Goal: Task Accomplishment & Management: Use online tool/utility

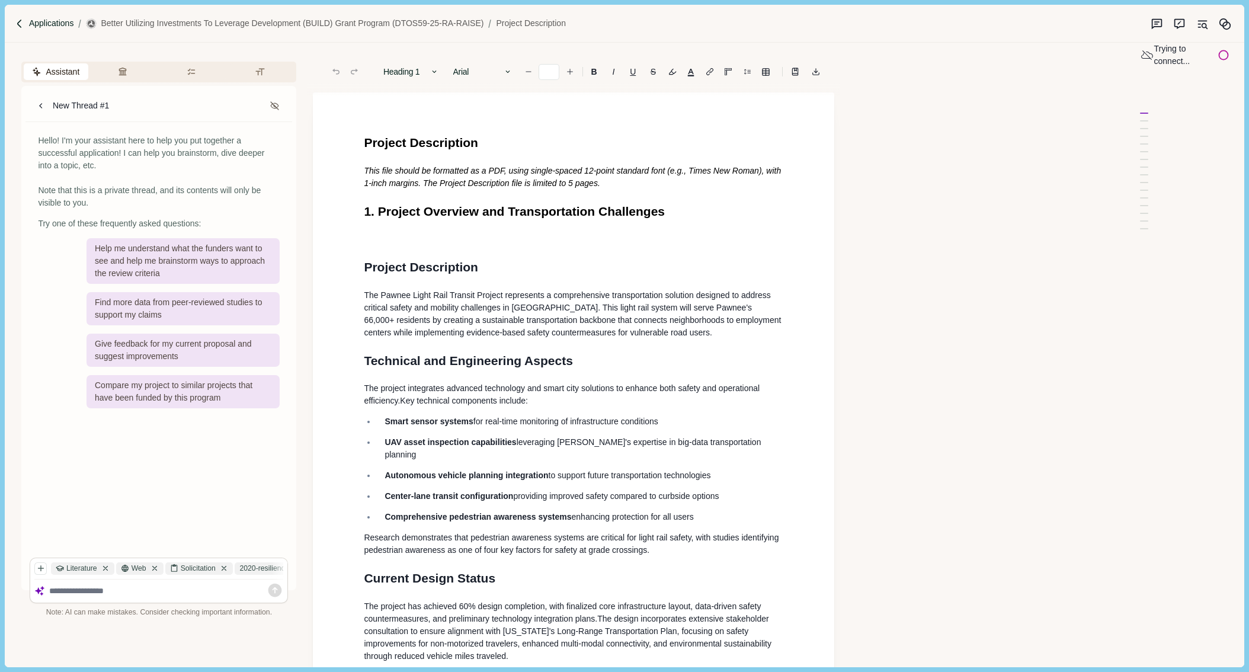
click at [51, 23] on p "Applications" at bounding box center [51, 23] width 45 height 12
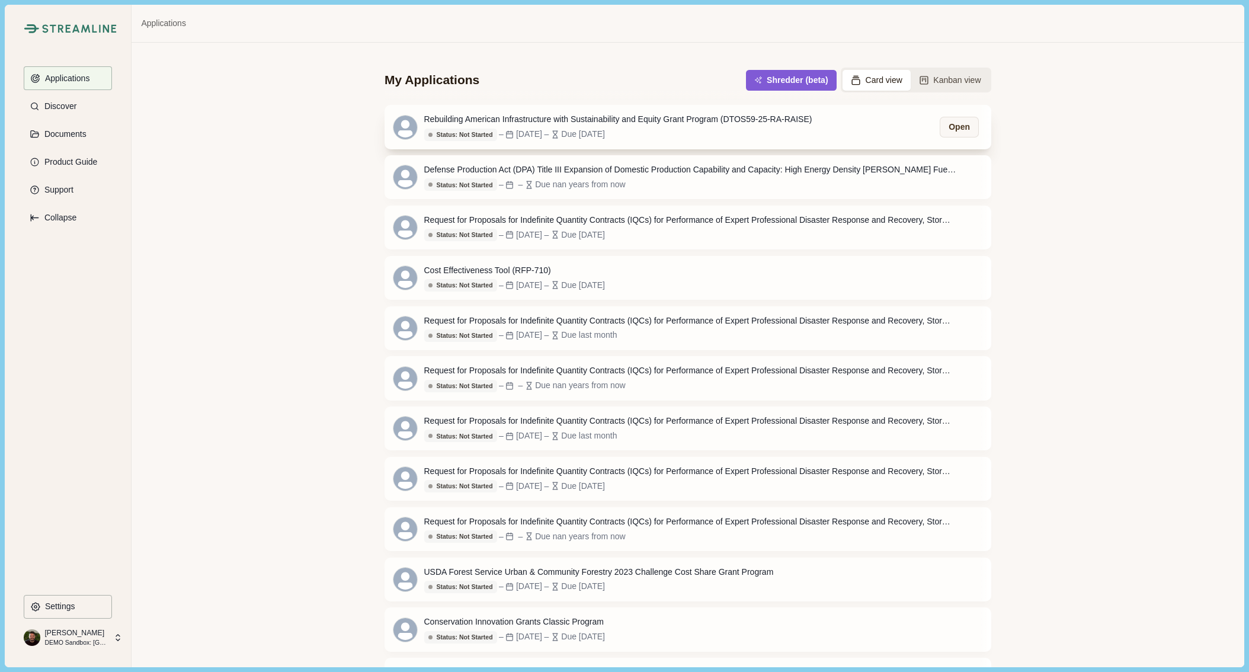
click at [608, 118] on div "Rebuilding American Infrastructure with Sustainability and Equity Grant Program…" at bounding box center [618, 119] width 388 height 12
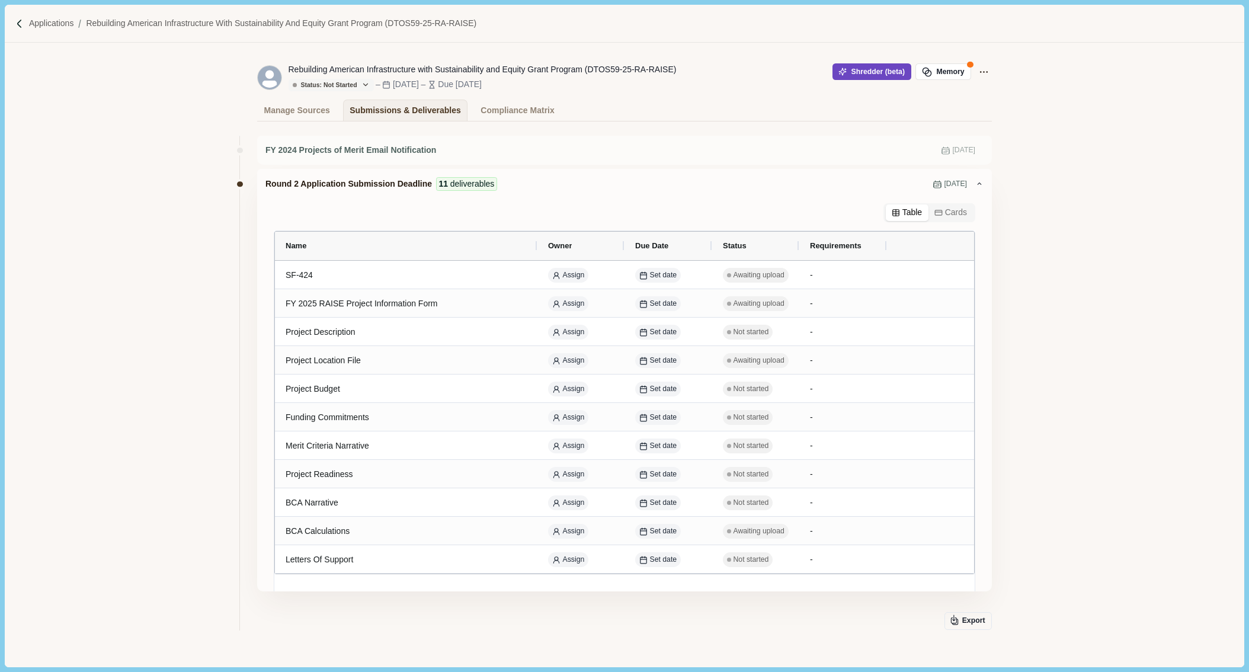
click at [861, 75] on button "Shredder (beta)" at bounding box center [871, 71] width 79 height 17
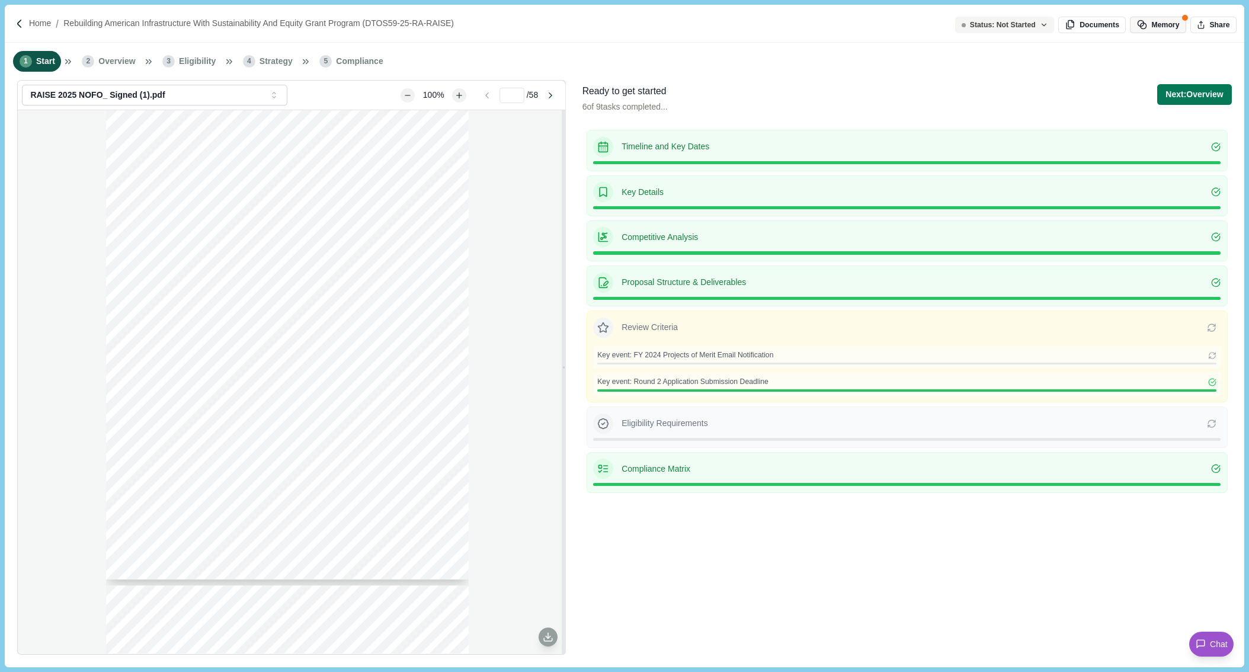
click at [1167, 21] on button "Memory" at bounding box center [1158, 25] width 56 height 17
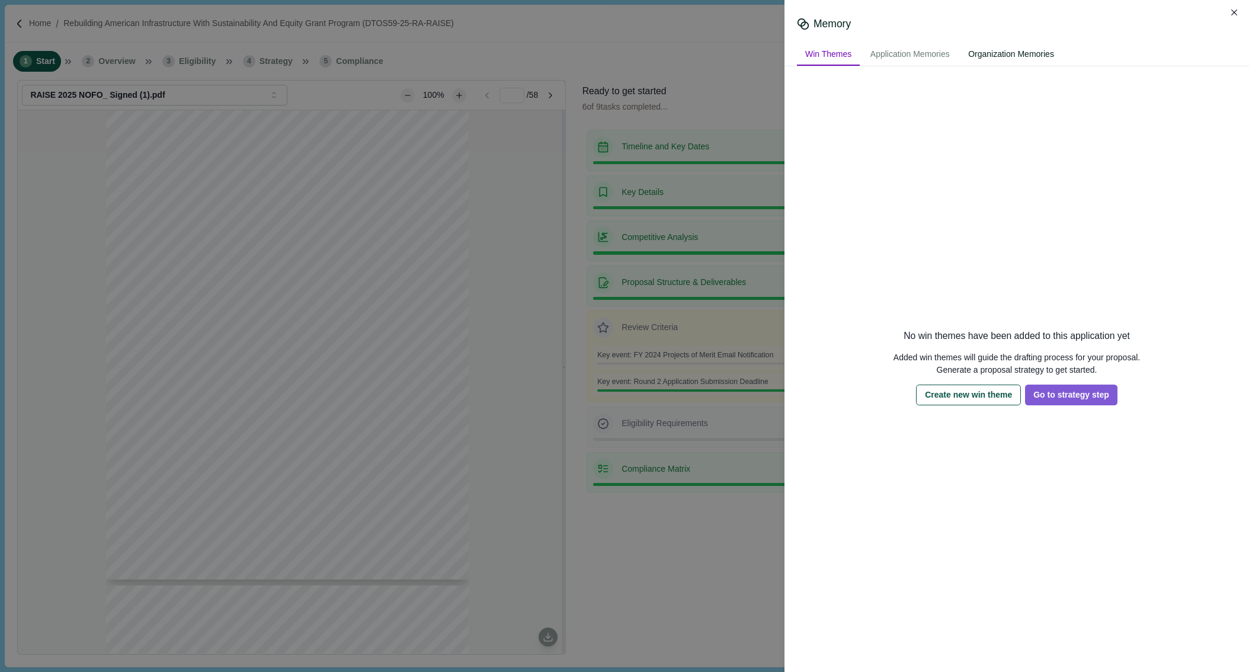
click at [1028, 55] on div "Organization Memories" at bounding box center [1011, 55] width 102 height 22
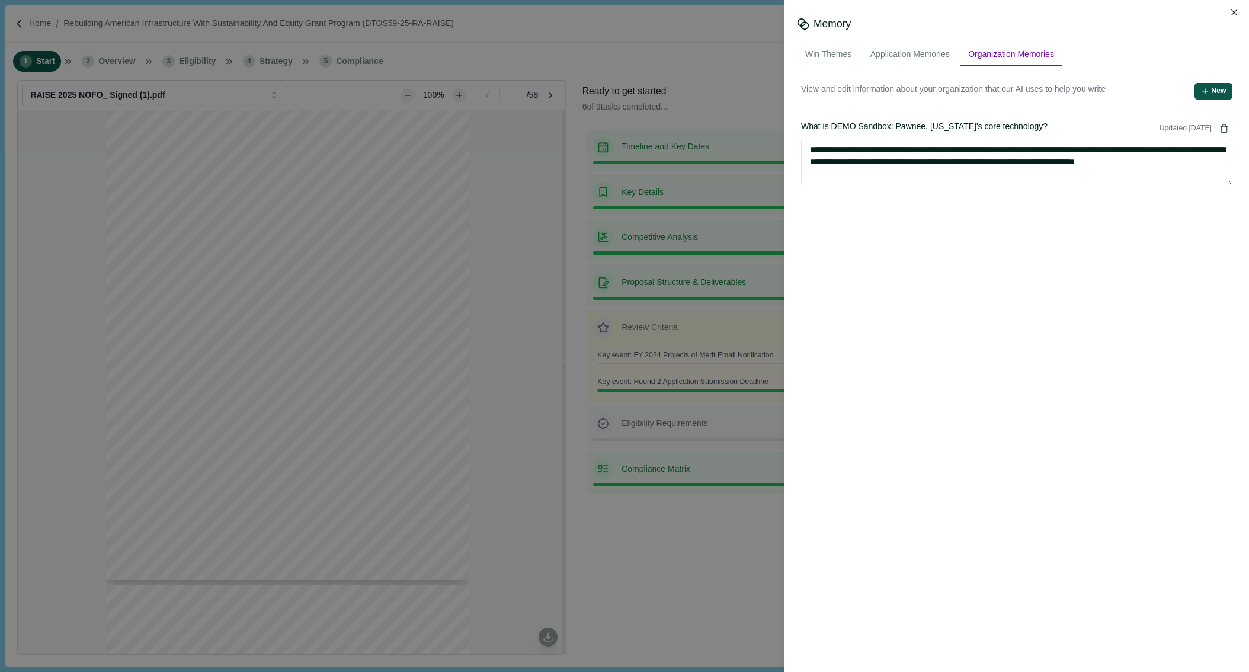
click at [1201, 87] on icon "button" at bounding box center [1205, 91] width 8 height 8
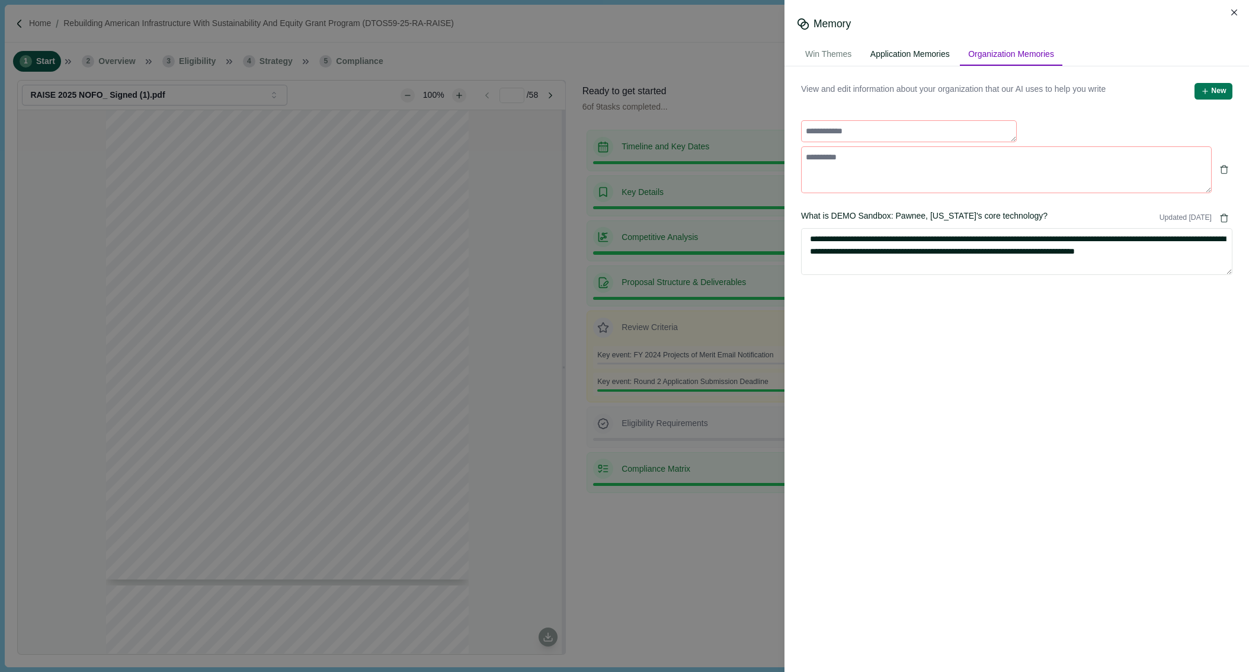
click at [905, 56] on div "Application Memories" at bounding box center [910, 55] width 96 height 22
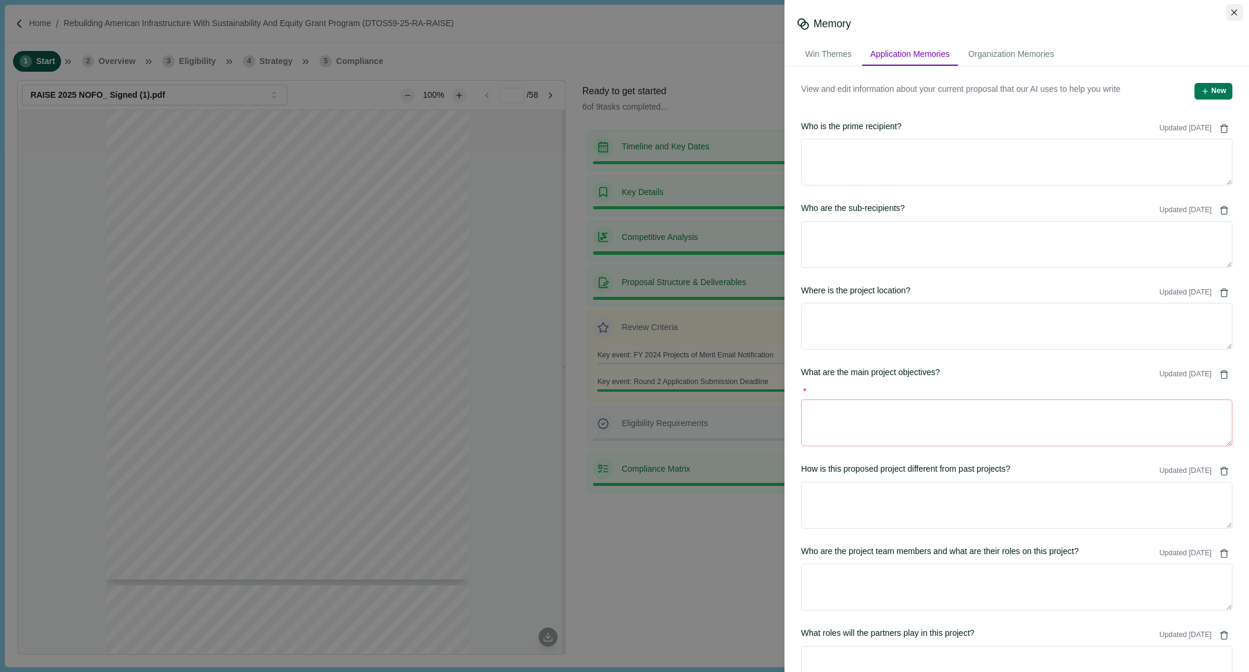
click at [1235, 11] on icon "Close" at bounding box center [1234, 12] width 7 height 7
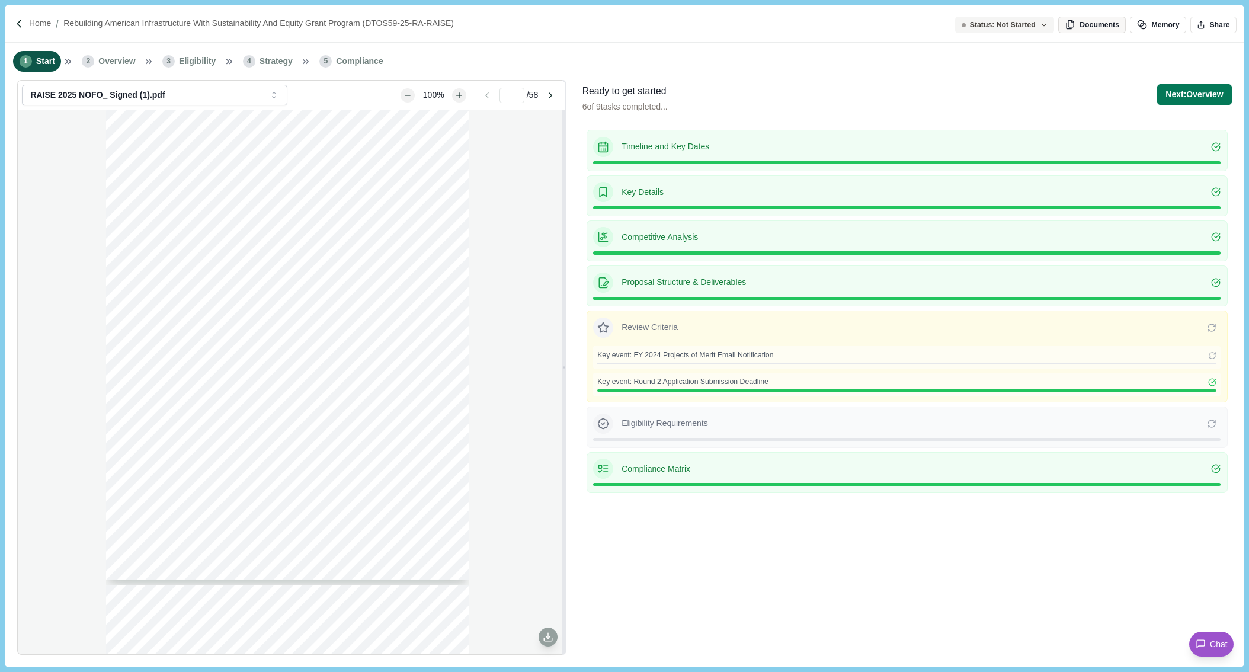
click at [1094, 25] on button "Documents" at bounding box center [1092, 25] width 68 height 17
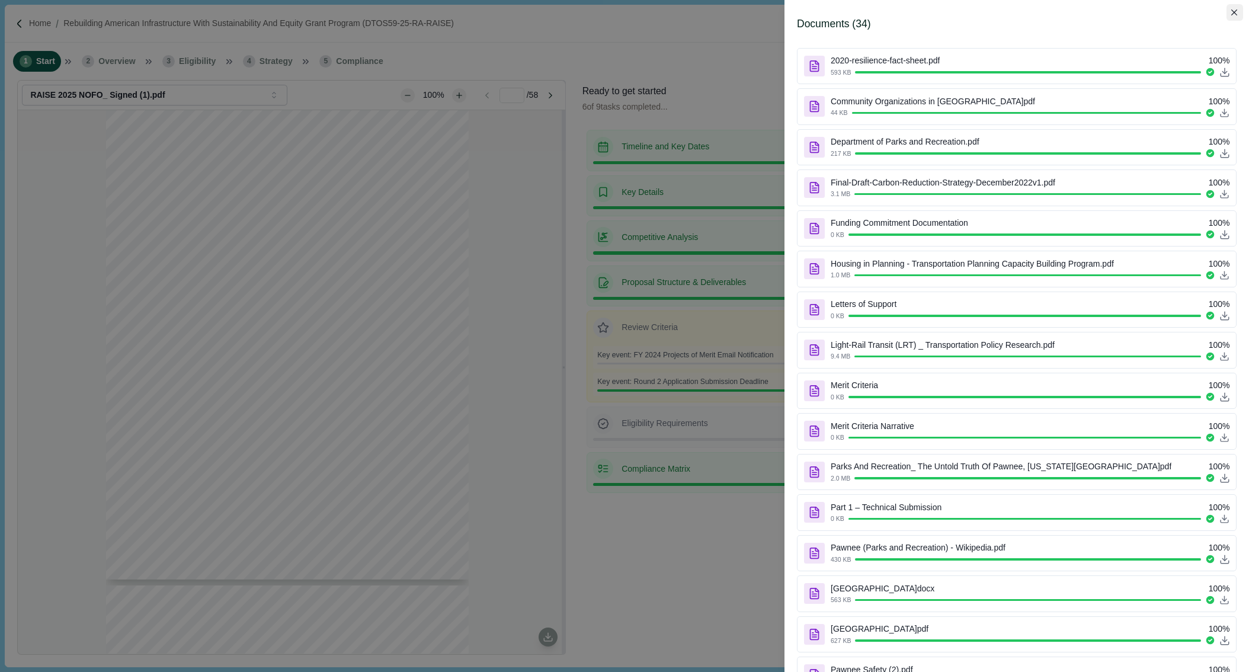
click at [1231, 9] on icon "Close" at bounding box center [1234, 12] width 7 height 7
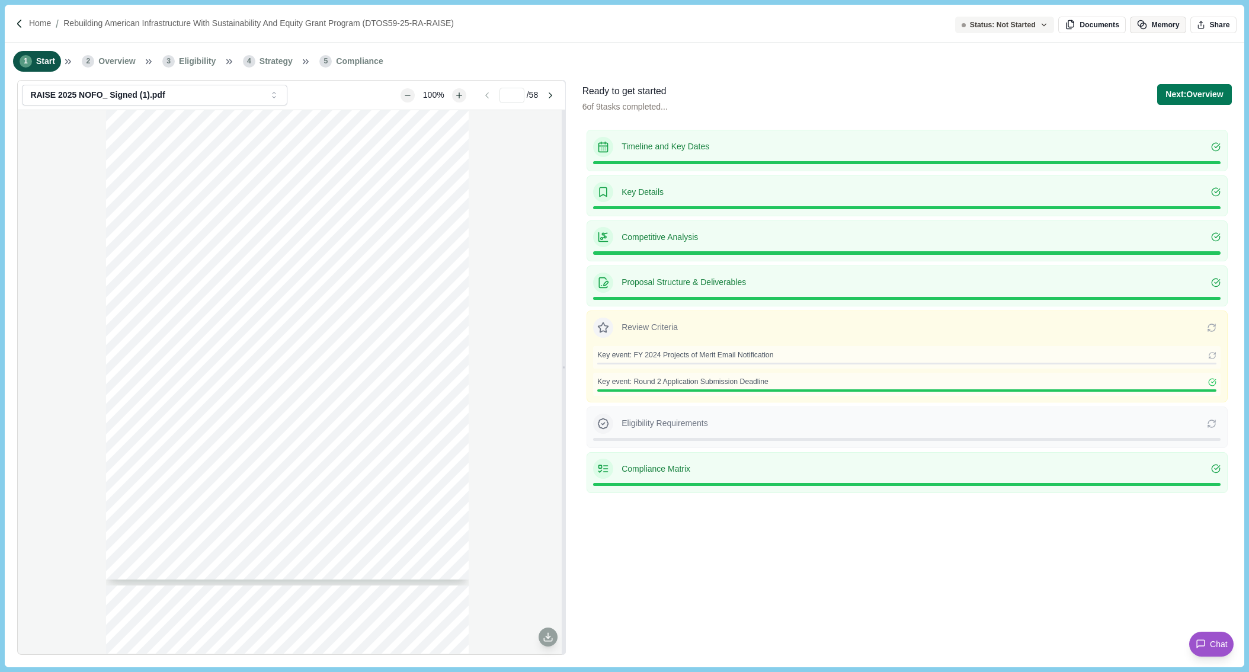
click at [1162, 24] on button "Memory" at bounding box center [1158, 25] width 56 height 17
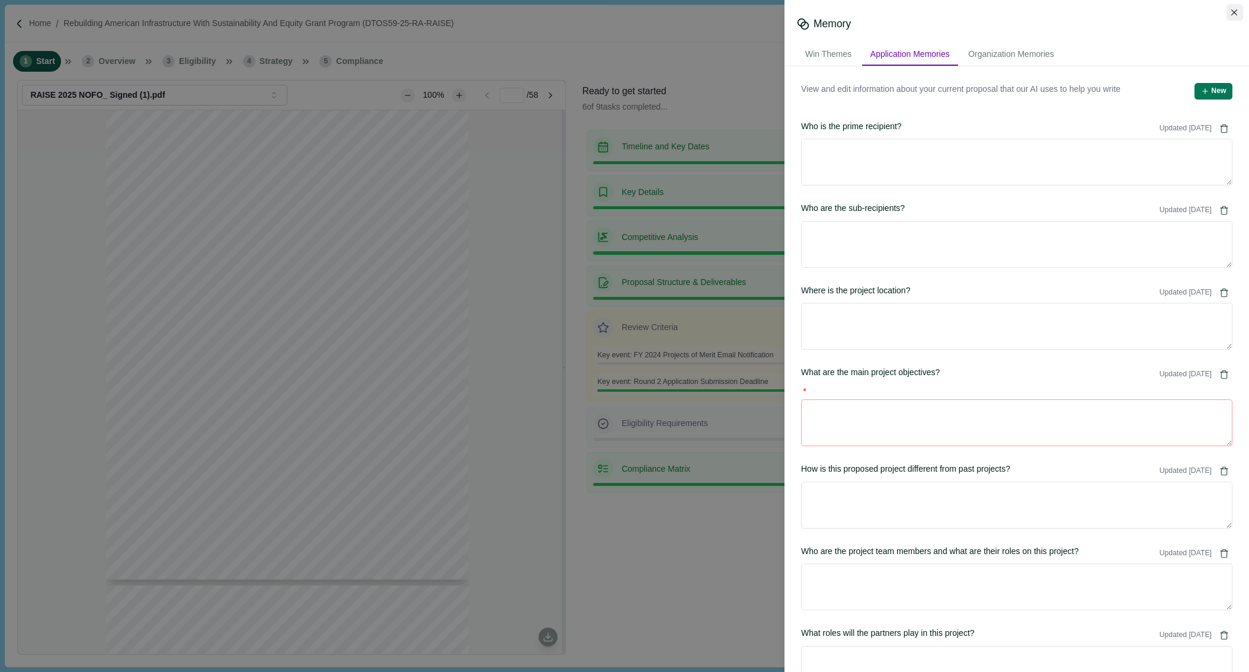
click at [1242, 14] on button "Close" at bounding box center [1234, 12] width 17 height 17
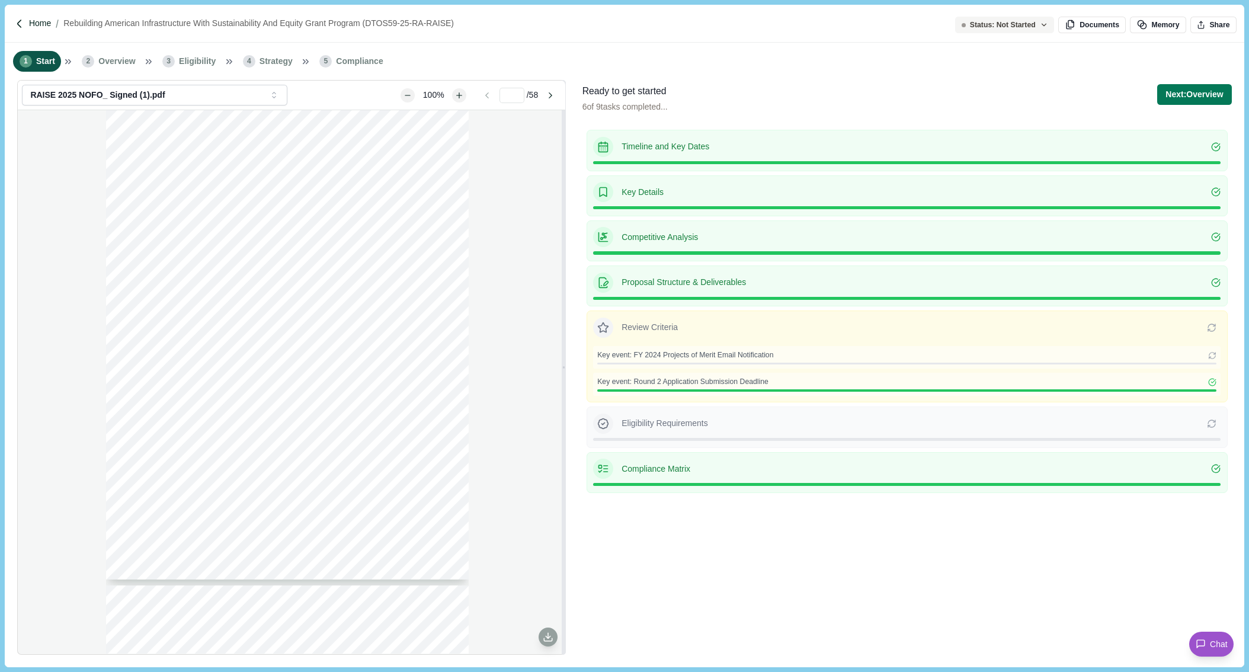
click at [41, 26] on p "Home" at bounding box center [40, 23] width 22 height 12
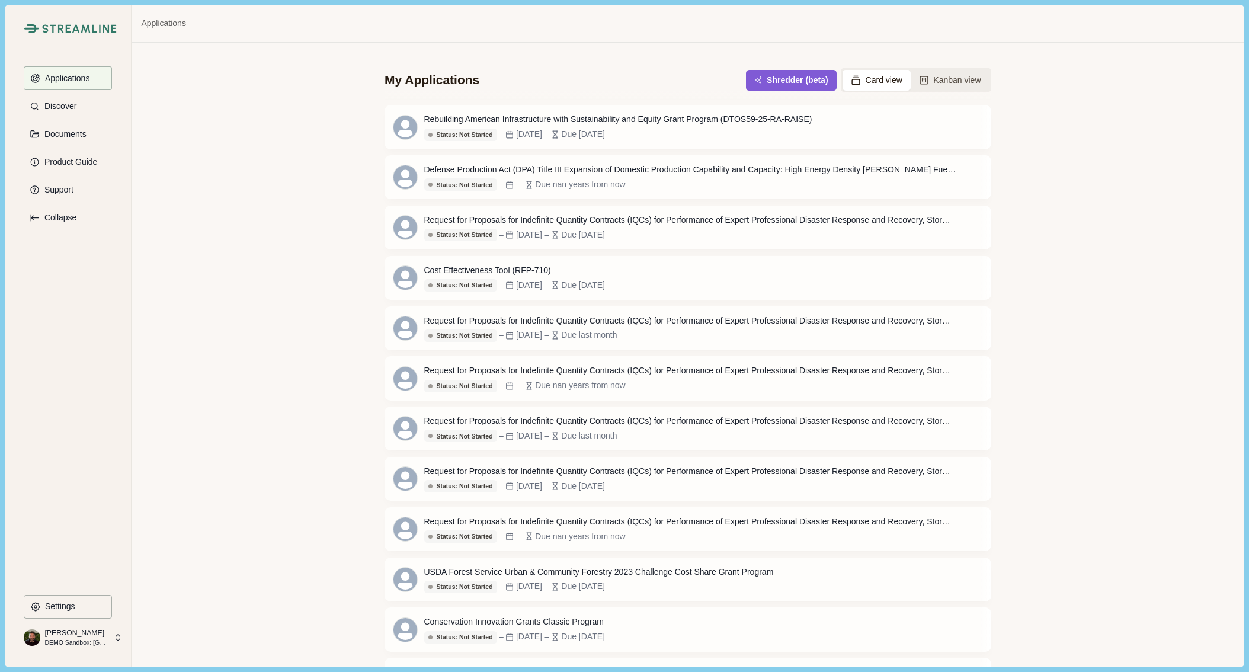
click at [75, 636] on p "[PERSON_NAME]" at bounding box center [75, 632] width 62 height 11
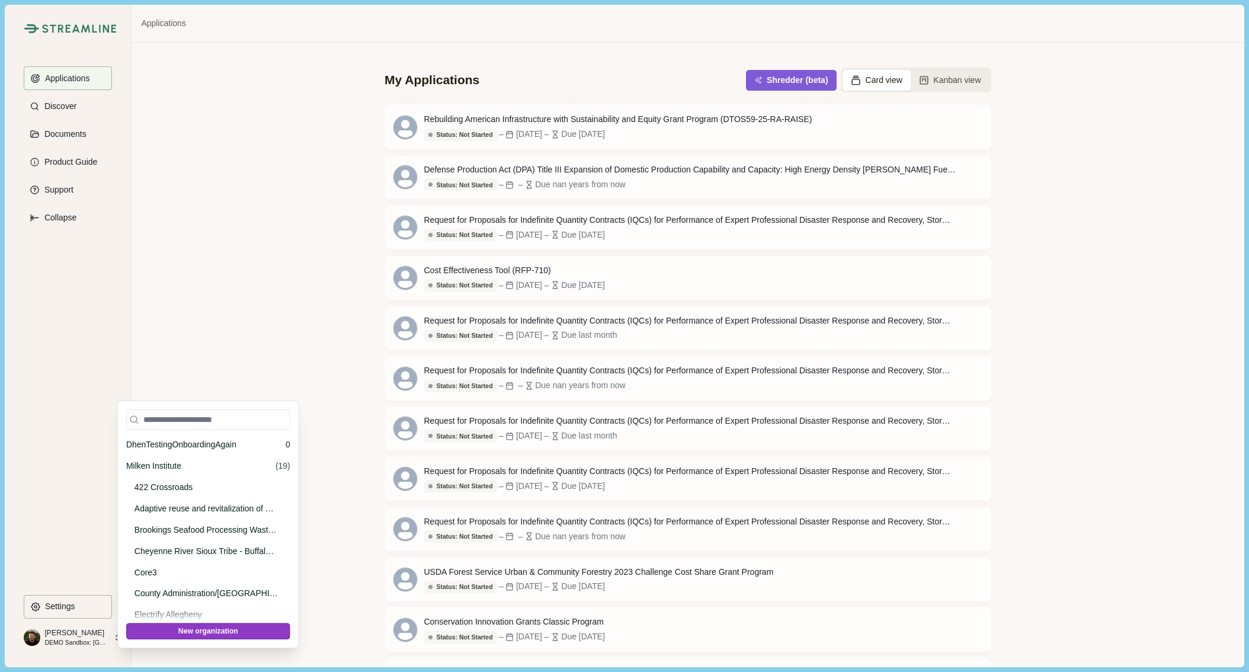
scroll to position [13752, 0]
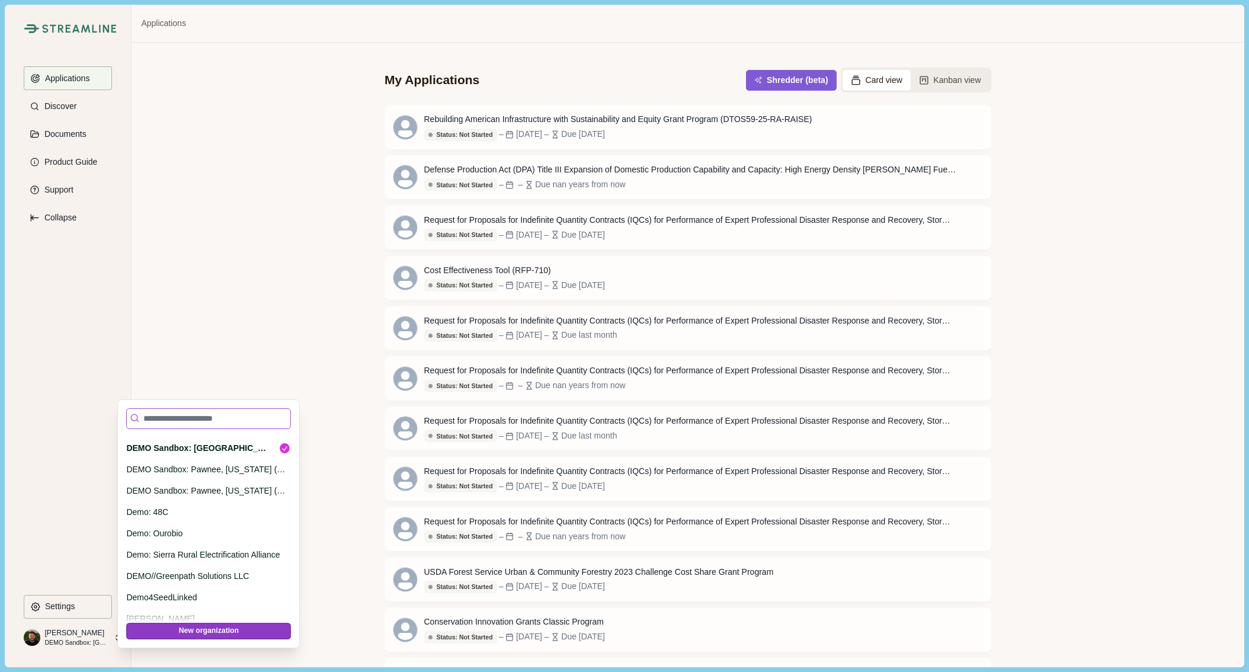
click at [201, 422] on input at bounding box center [208, 418] width 165 height 21
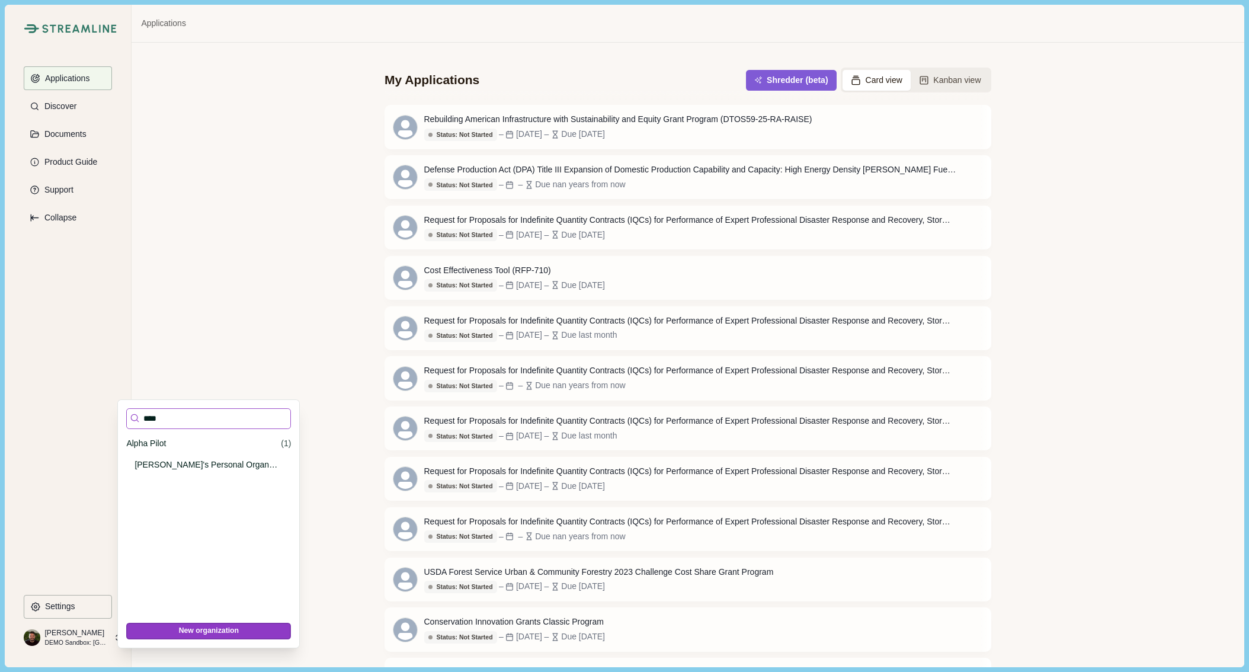
scroll to position [0, 0]
type input "****"
click at [196, 467] on p "[PERSON_NAME]'s Personal Organization" at bounding box center [206, 465] width 144 height 12
